Goal: Task Accomplishment & Management: Complete application form

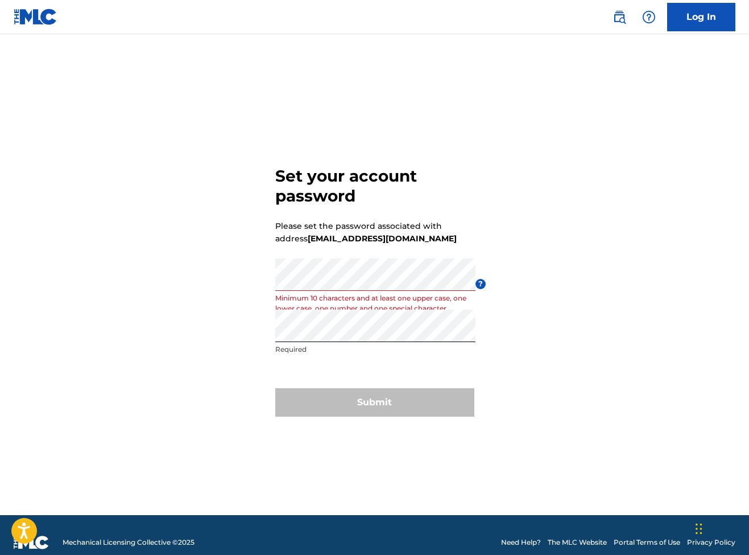
click at [367, 401] on div "Submit" at bounding box center [374, 402] width 199 height 28
click at [226, 285] on div "Set your account password Please set the password associated with address [EMAI…" at bounding box center [374, 289] width 749 height 452
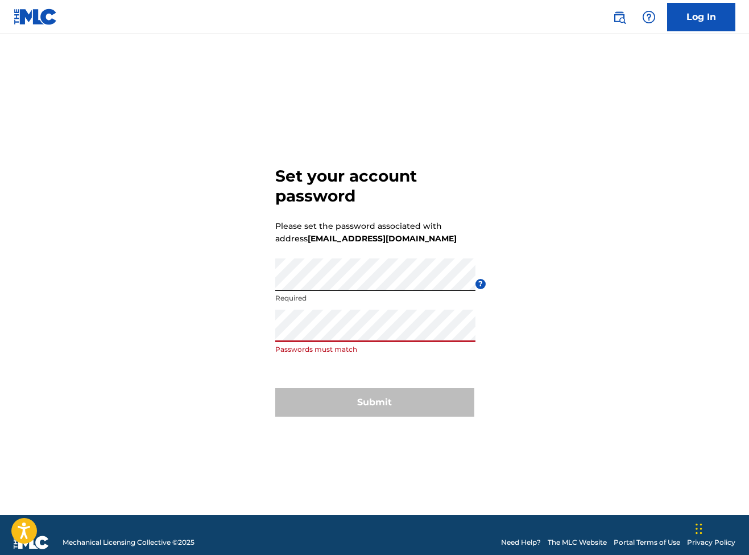
click at [216, 328] on div "Set your account password Please set the password associated with address [EMAI…" at bounding box center [374, 289] width 749 height 452
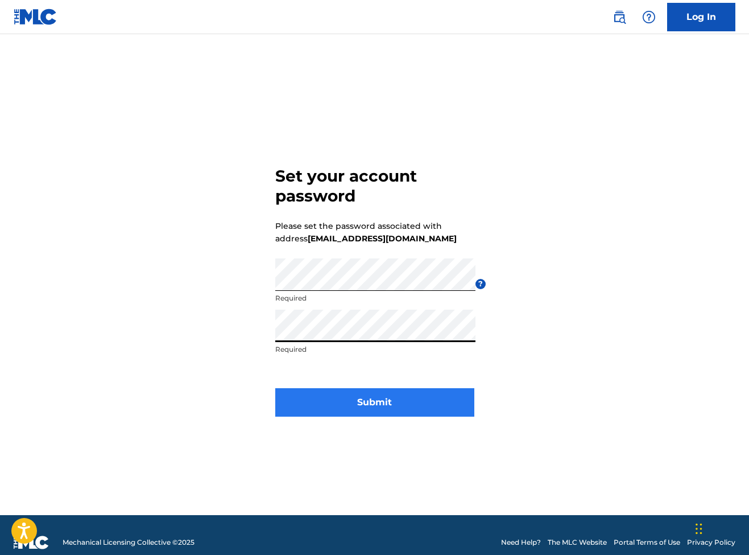
click at [327, 410] on button "Submit" at bounding box center [374, 402] width 199 height 28
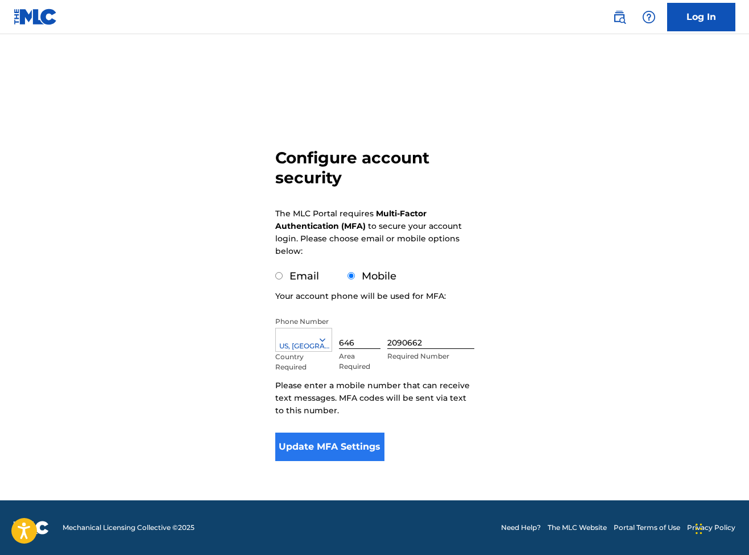
click at [316, 444] on button "Update MFA Settings" at bounding box center [330, 446] width 110 height 28
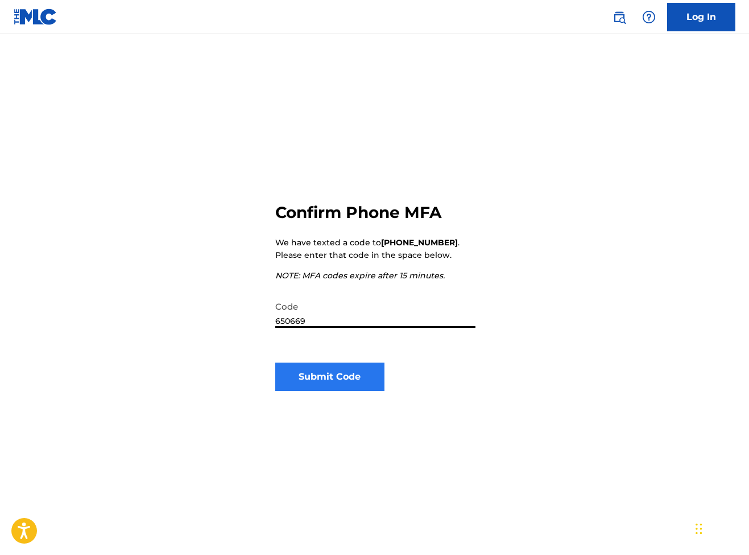
type input "650669"
click at [317, 371] on button "Submit Code" at bounding box center [330, 376] width 110 height 28
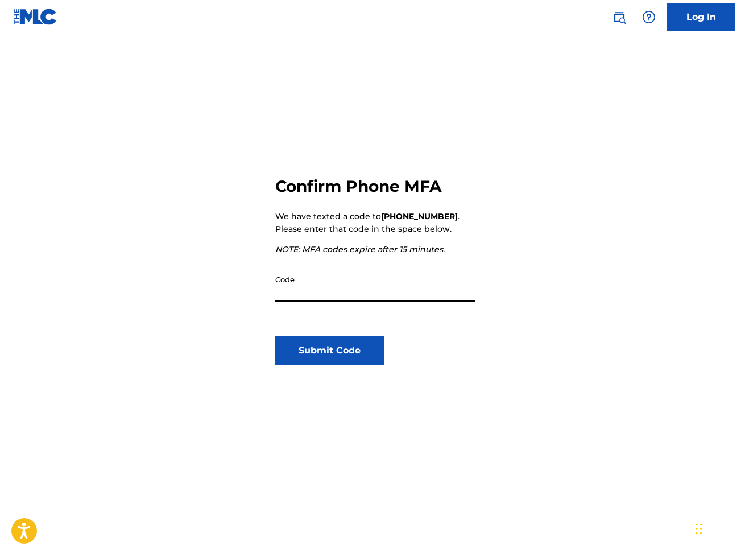
scroll to position [29, 0]
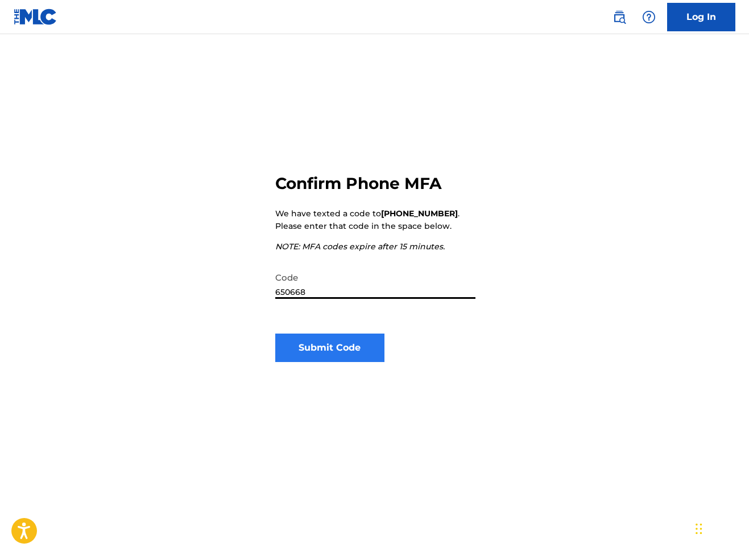
type input "650668"
click at [329, 342] on button "Submit Code" at bounding box center [330, 347] width 110 height 28
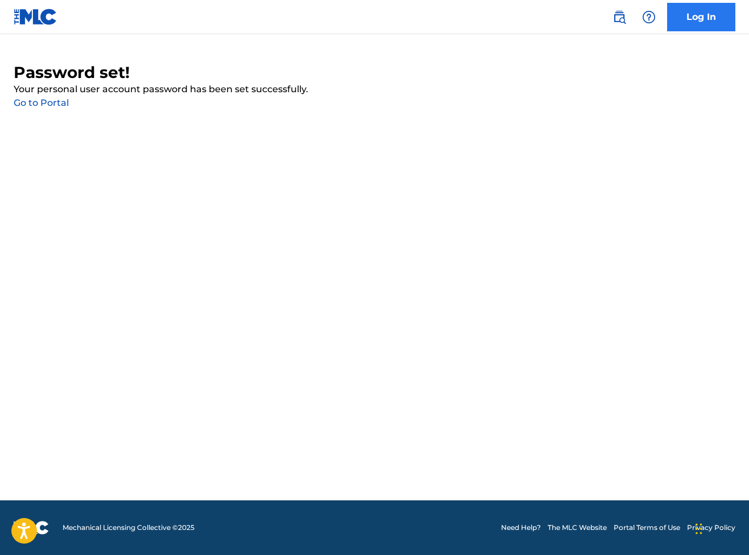
click at [713, 12] on link "Log In" at bounding box center [701, 17] width 68 height 28
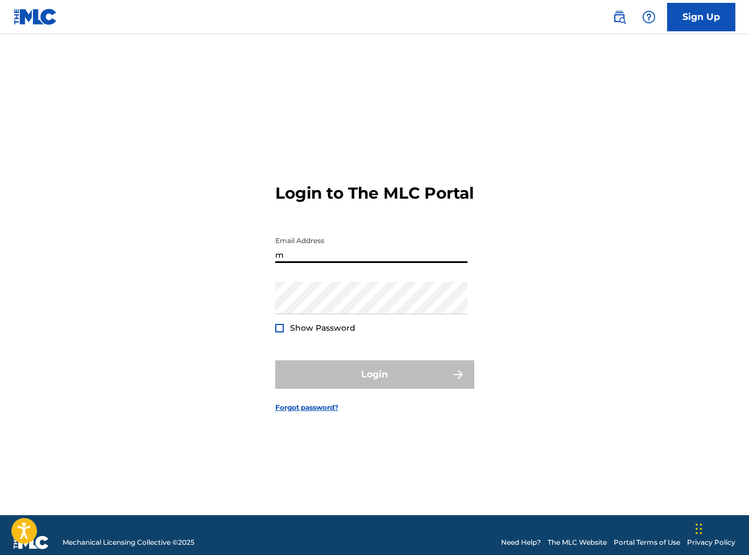
type input "[EMAIL_ADDRESS][DOMAIN_NAME]"
click at [374, 384] on button "Login" at bounding box center [374, 374] width 199 height 28
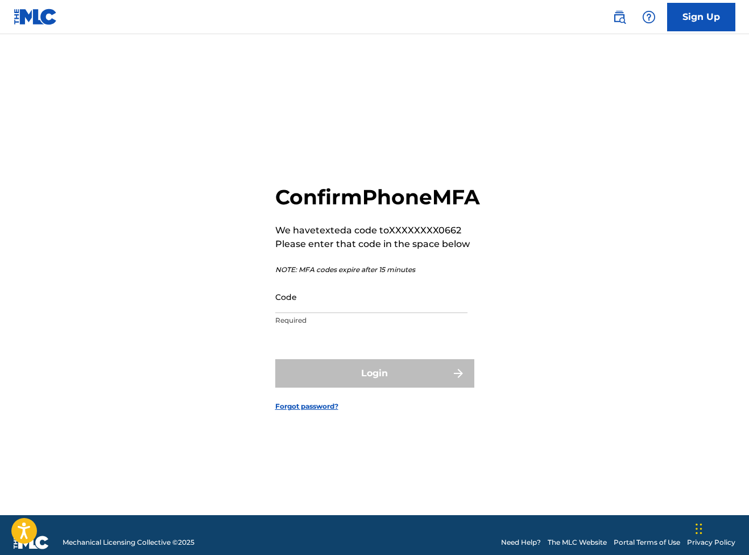
click at [305, 326] on div "Code Required" at bounding box center [371, 305] width 192 height 51
click at [305, 313] on input "Code" at bounding box center [371, 296] width 192 height 32
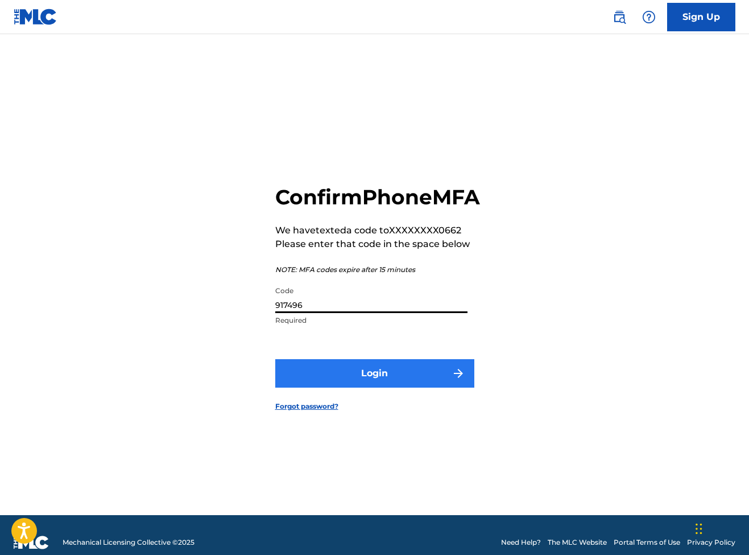
type input "917496"
click at [369, 387] on button "Login" at bounding box center [374, 373] width 199 height 28
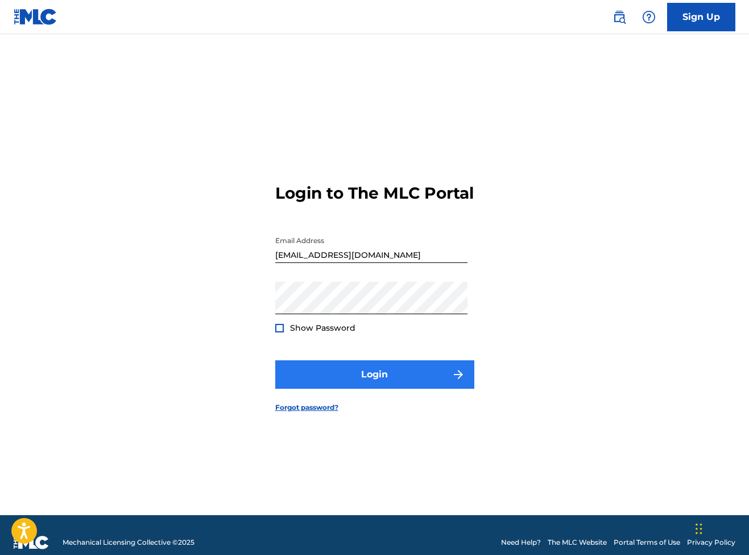
click at [349, 382] on button "Login" at bounding box center [374, 374] width 199 height 28
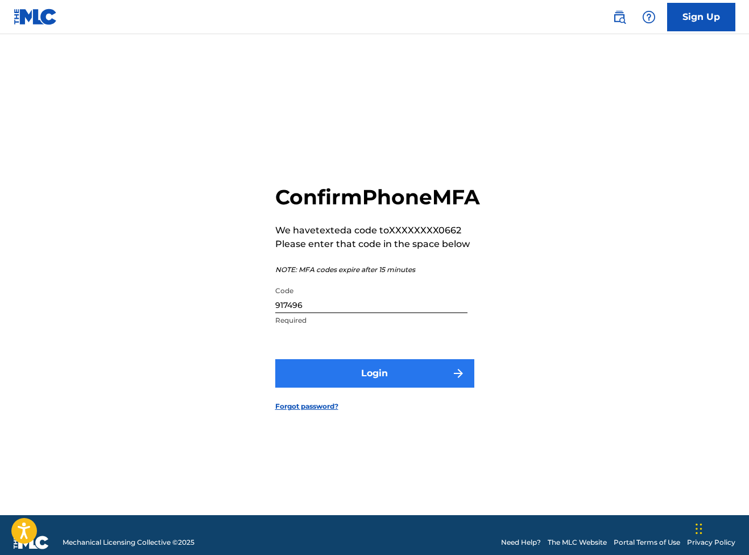
click at [342, 377] on button "Login" at bounding box center [374, 373] width 199 height 28
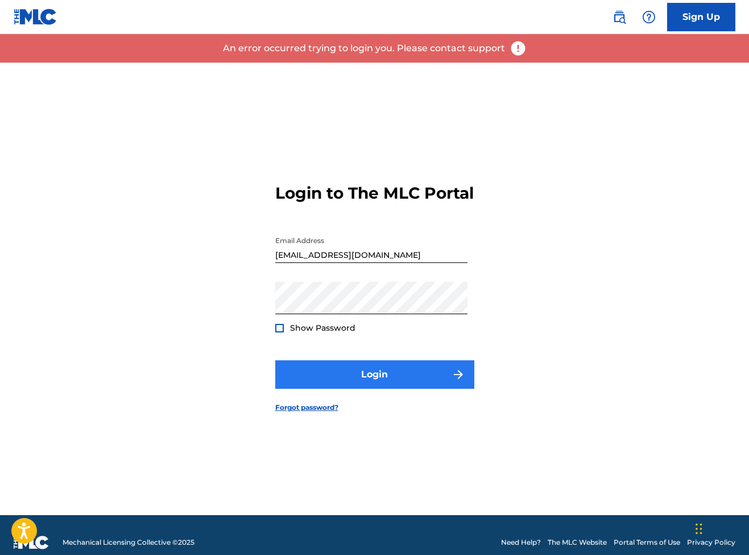
click at [340, 387] on button "Login" at bounding box center [374, 374] width 199 height 28
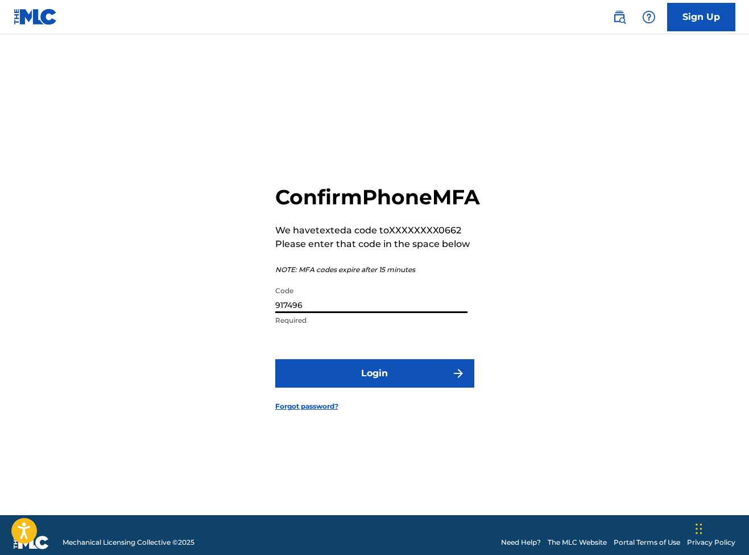
drag, startPoint x: 305, startPoint y: 316, endPoint x: 248, endPoint y: 320, distance: 57.0
click at [248, 320] on div "Confirm Phone MFA We have texted a code to XXXXXXXX0662 Please enter that code …" at bounding box center [374, 289] width 749 height 452
